Goal: Communication & Community: Answer question/provide support

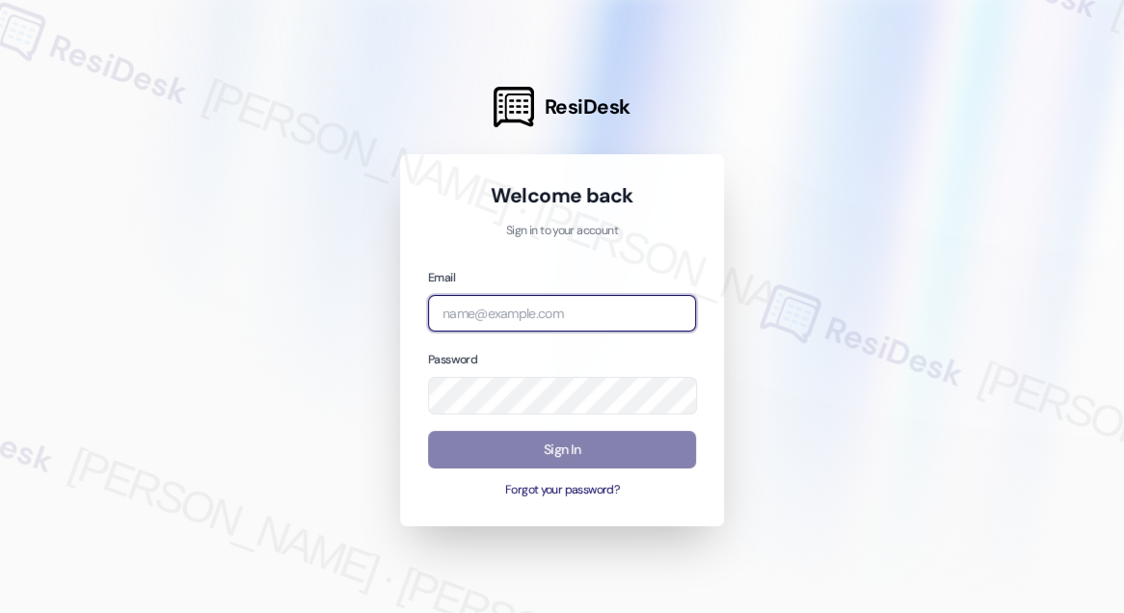
click at [569, 320] on input "email" at bounding box center [562, 314] width 268 height 38
type input "automated-surveys-tdc_management-[PERSON_NAME].[PERSON_NAME]@tdc_[DOMAIN_NAME]"
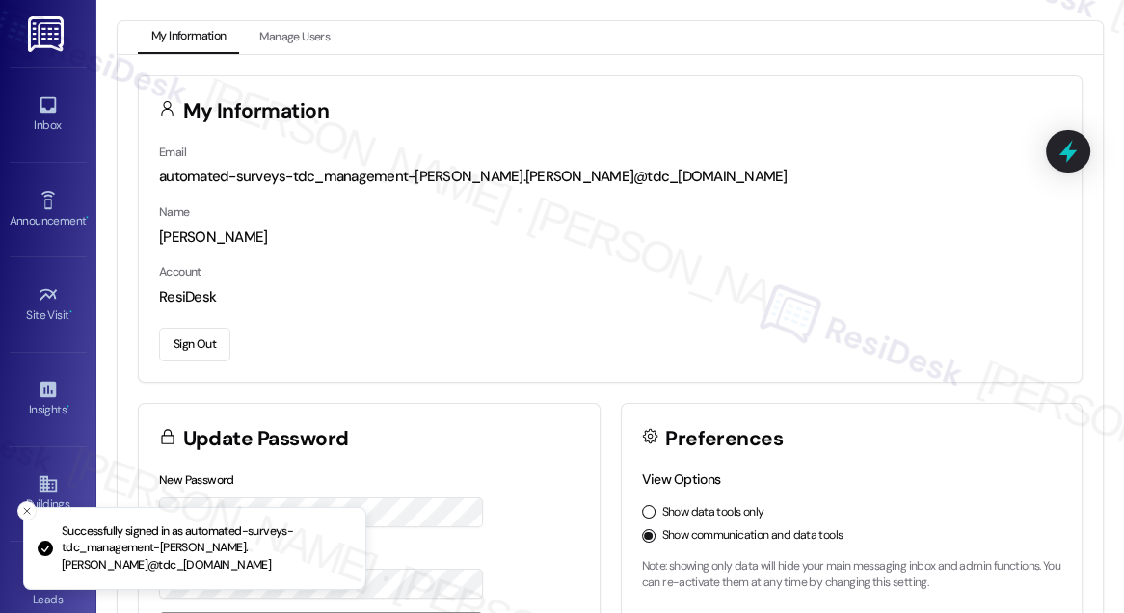
click at [43, 84] on div "Inbox Go to Inbox" at bounding box center [48, 114] width 77 height 94
click at [33, 97] on link "Inbox" at bounding box center [48, 115] width 77 height 52
